Goal: Task Accomplishment & Management: Use online tool/utility

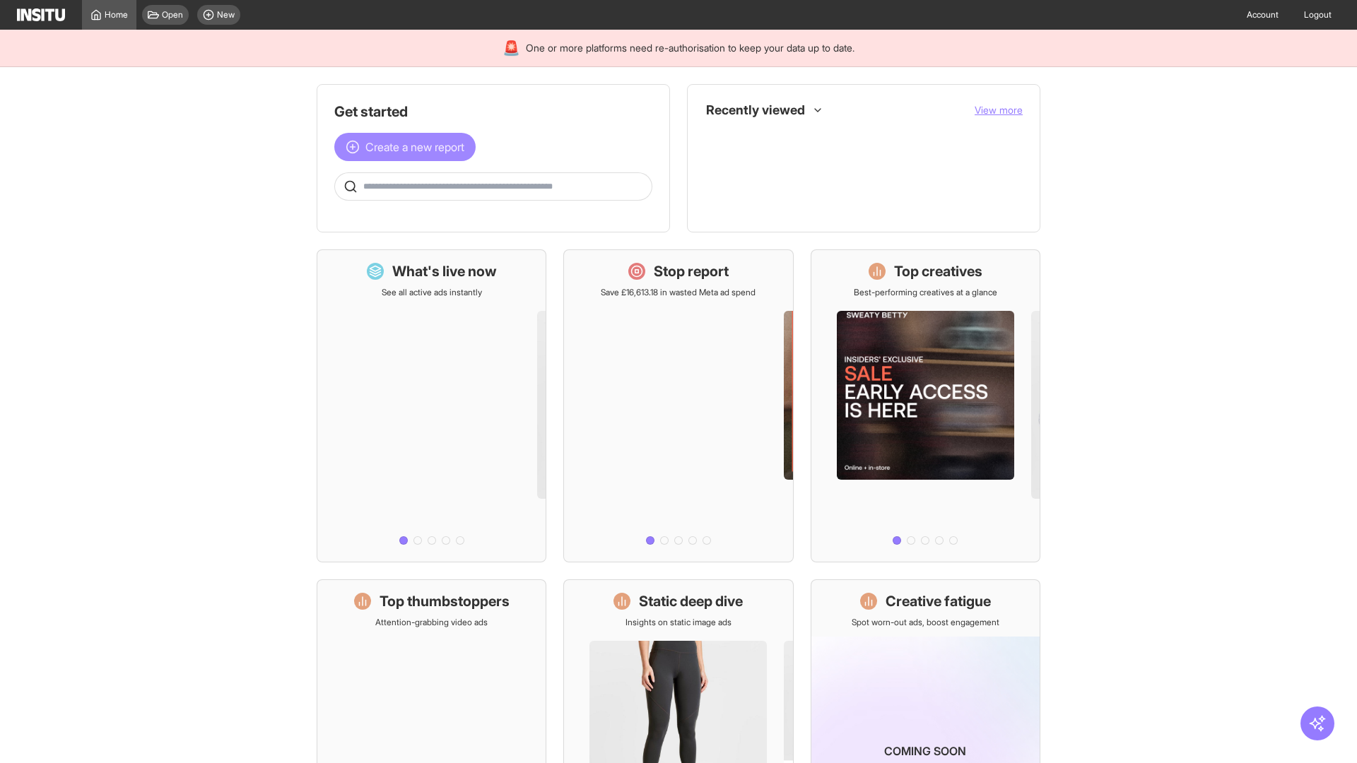
click at [408, 147] on span "Create a new report" at bounding box center [414, 147] width 99 height 17
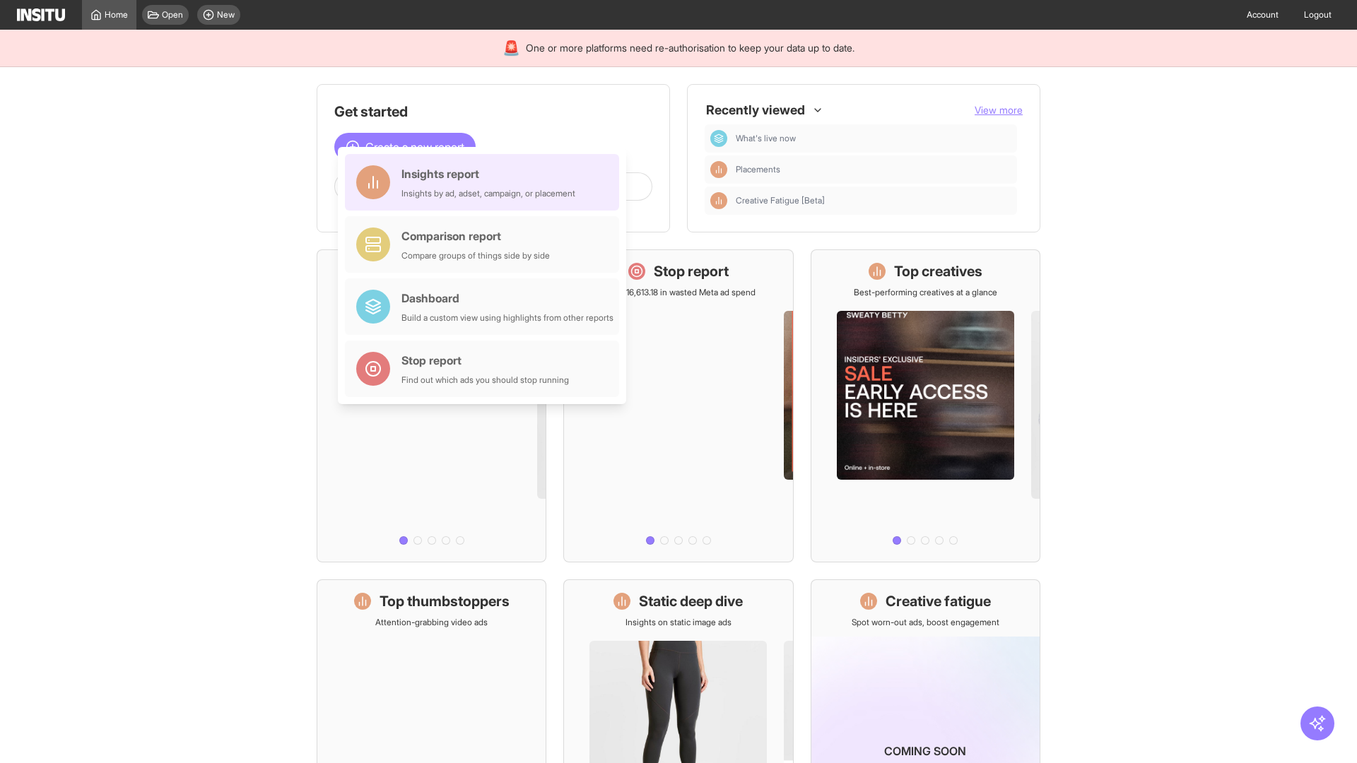
click at [486, 182] on div "Insights report Insights by ad, adset, campaign, or placement" at bounding box center [488, 182] width 174 height 34
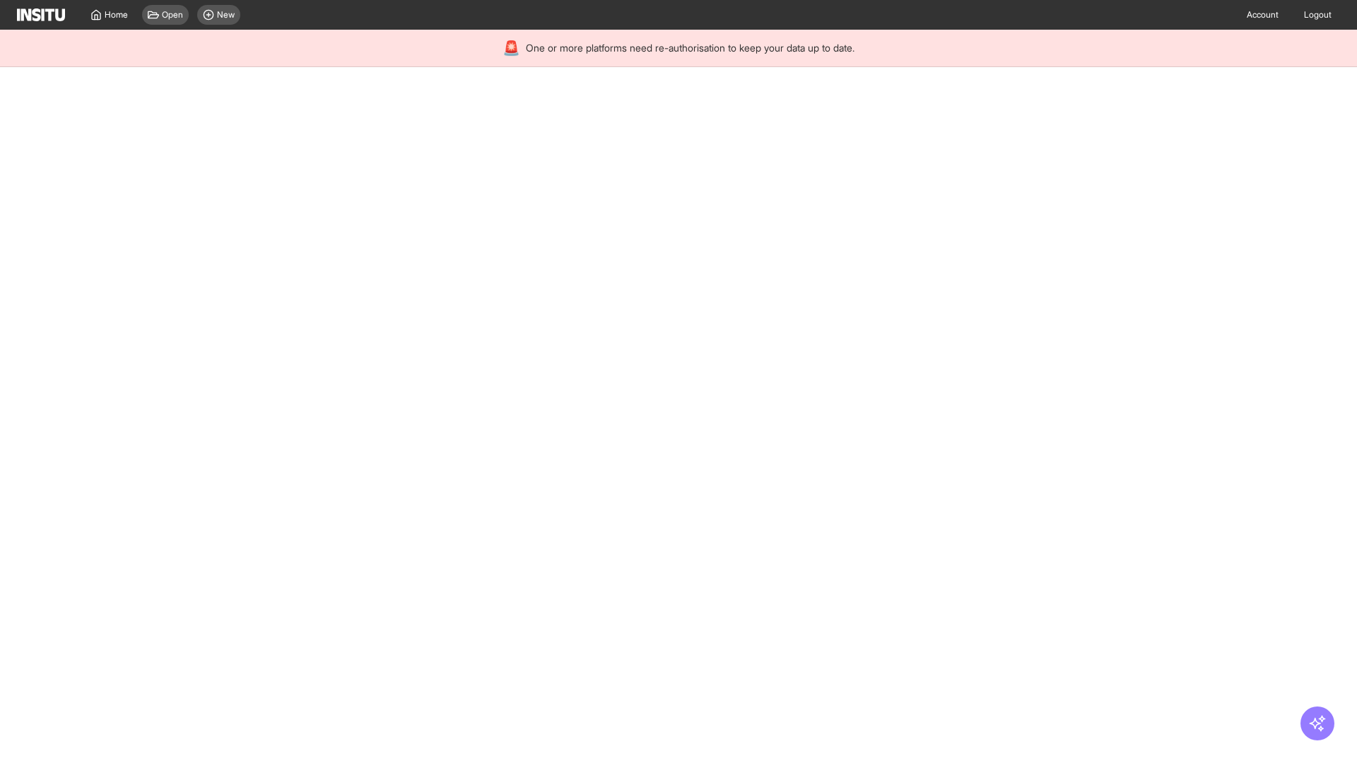
select select "**"
